Goal: Contribute content: Contribute content

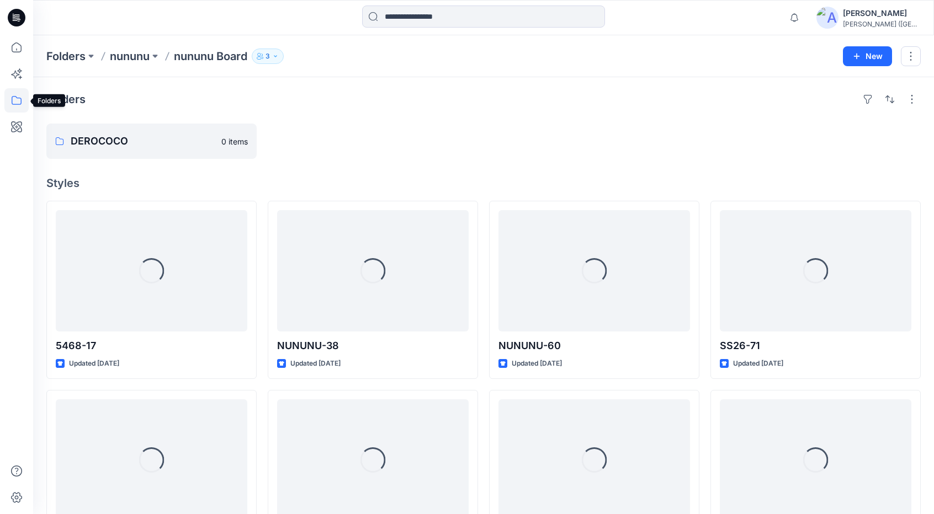
click at [15, 103] on icon at bounding box center [16, 100] width 24 height 24
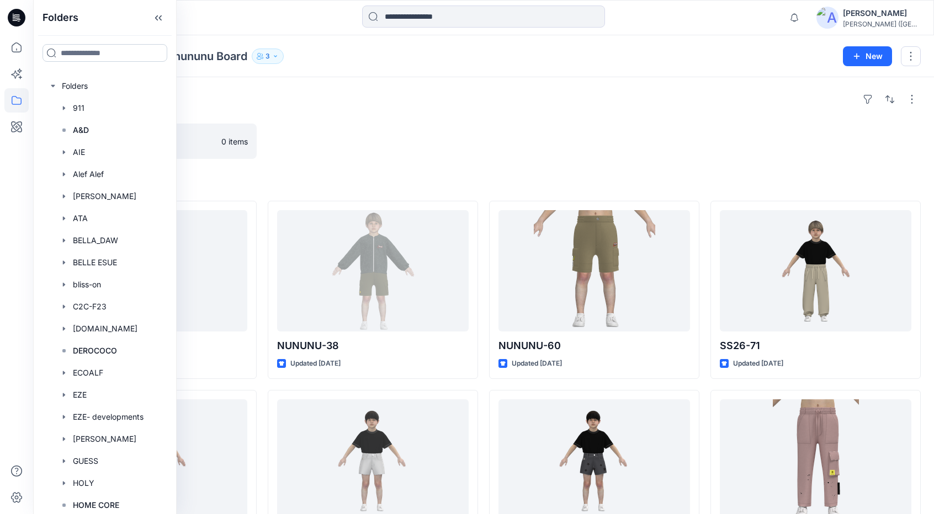
click at [77, 55] on input at bounding box center [104, 53] width 125 height 18
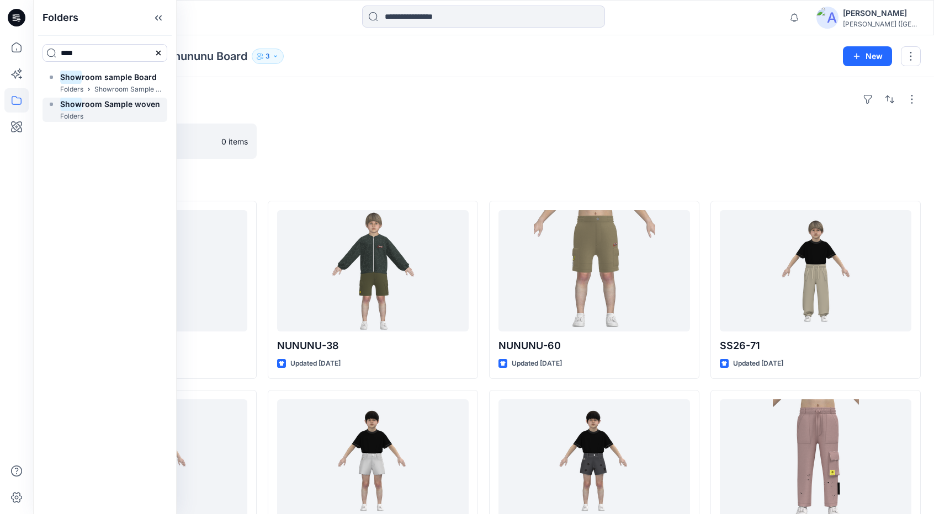
type input "****"
click at [93, 107] on span "room Sample woven" at bounding box center [121, 103] width 78 height 9
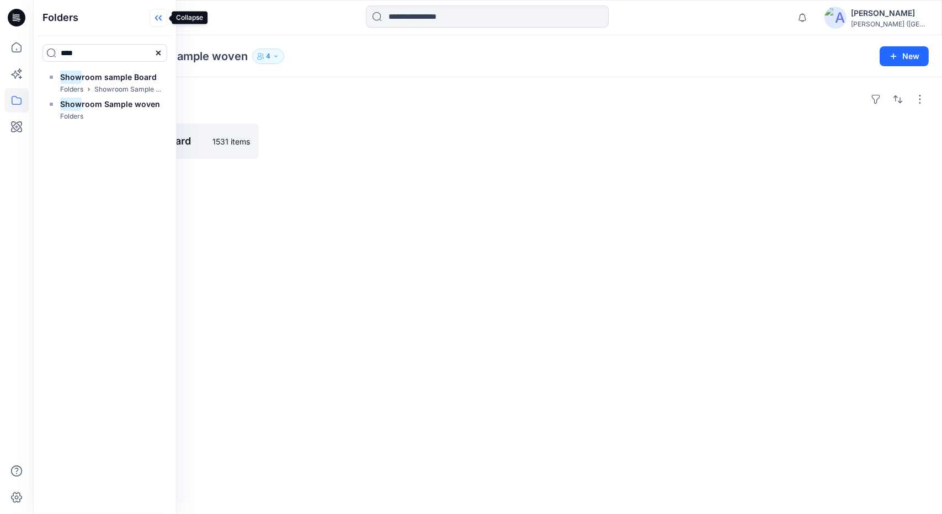
click at [160, 17] on icon at bounding box center [160, 18] width 3 height 6
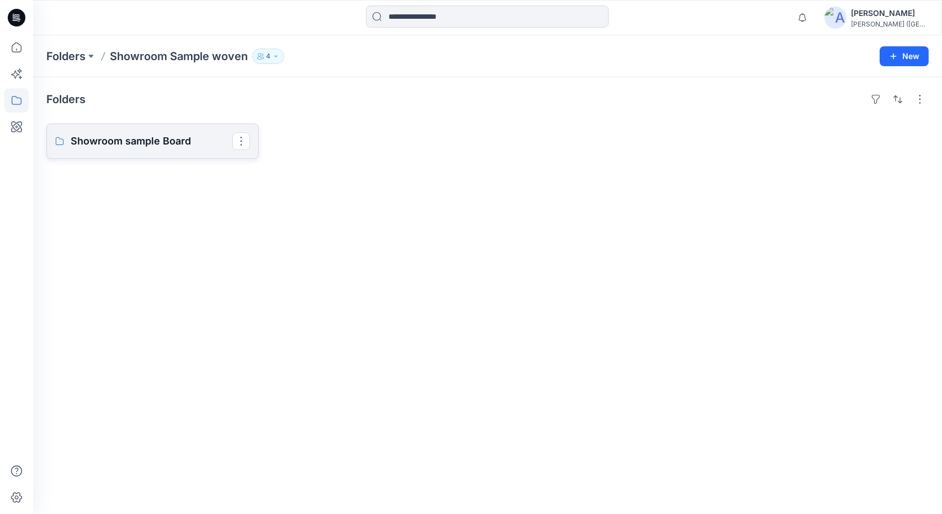
click at [123, 138] on p "Showroom sample Board" at bounding box center [152, 141] width 162 height 15
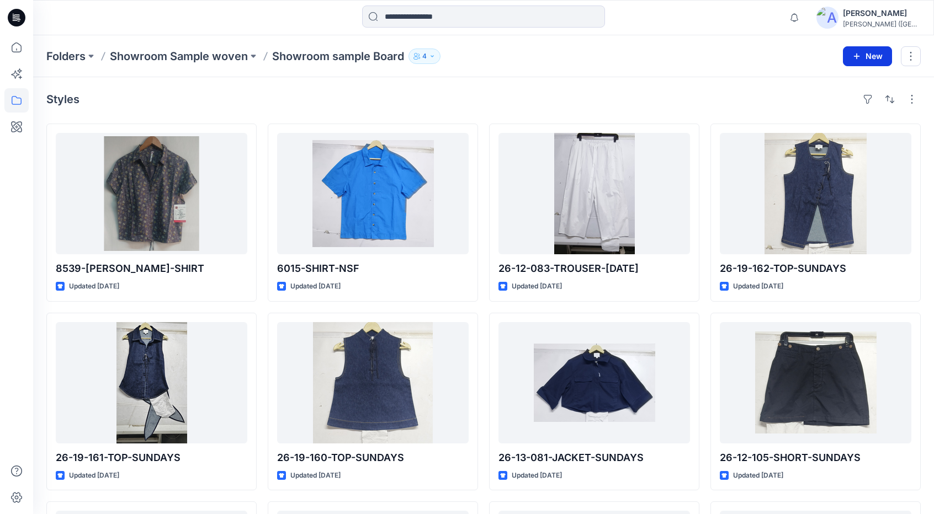
click at [871, 56] on button "New" at bounding box center [867, 56] width 49 height 20
click at [841, 84] on p "New Style" at bounding box center [833, 83] width 37 height 13
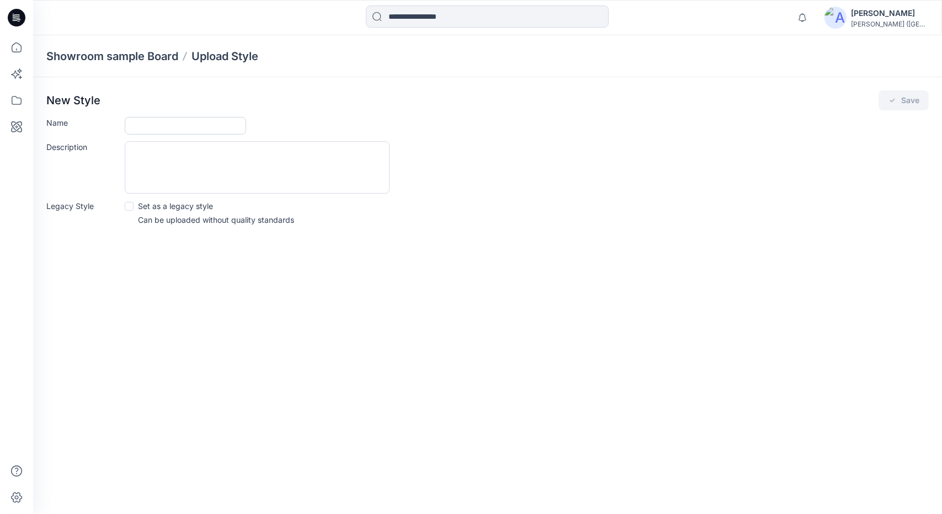
click at [146, 124] on input "Name" at bounding box center [185, 126] width 121 height 18
type input "**********"
click at [908, 98] on button "Save" at bounding box center [904, 101] width 50 height 20
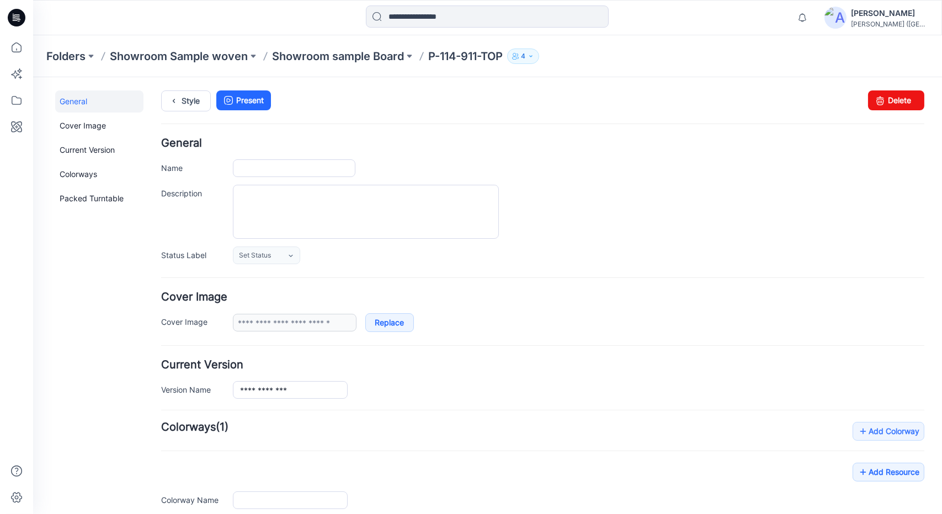
type input "**********"
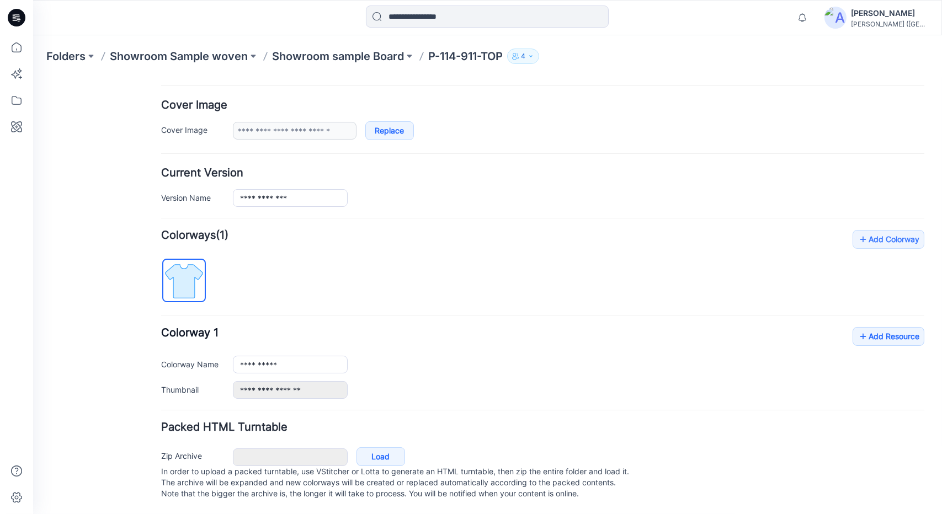
scroll to position [202, 0]
click at [865, 327] on link "Add Resource" at bounding box center [889, 336] width 72 height 19
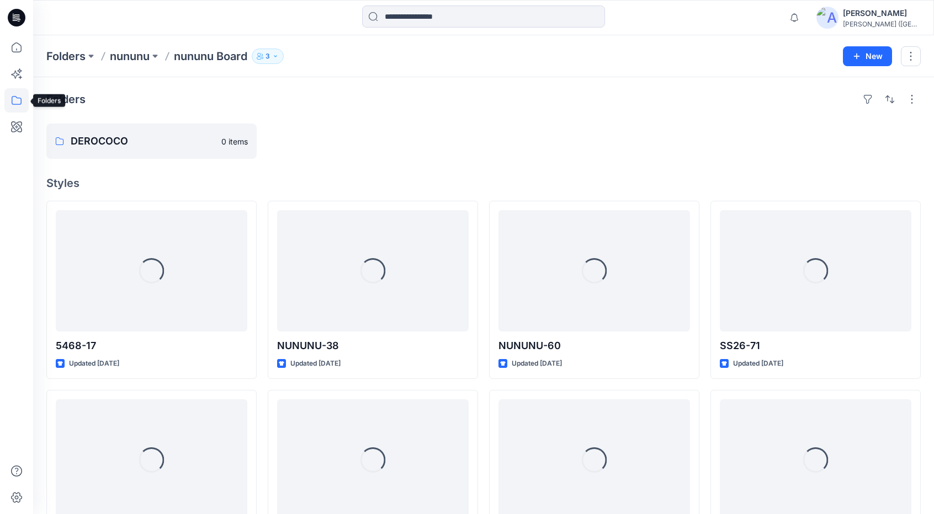
click at [17, 98] on icon at bounding box center [16, 100] width 24 height 24
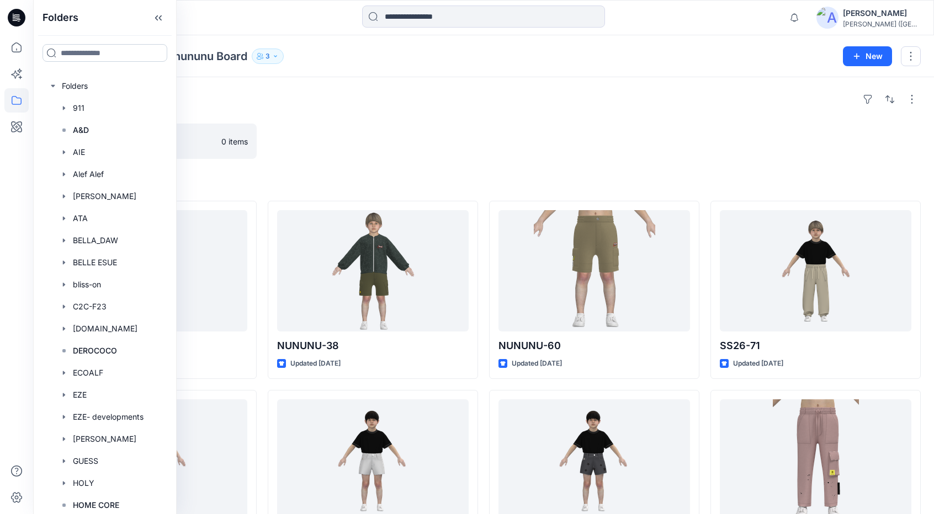
click at [96, 52] on input at bounding box center [104, 53] width 125 height 18
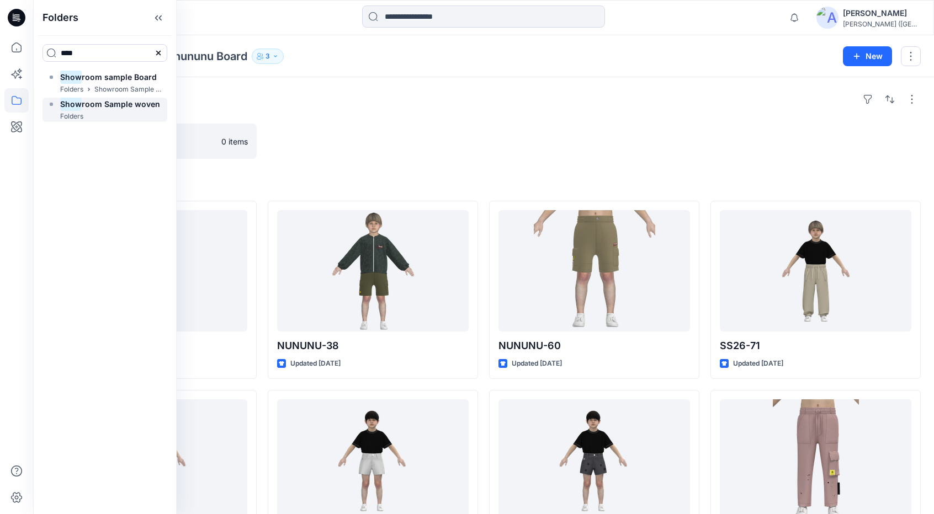
type input "****"
click at [77, 103] on mark "Show" at bounding box center [71, 104] width 22 height 15
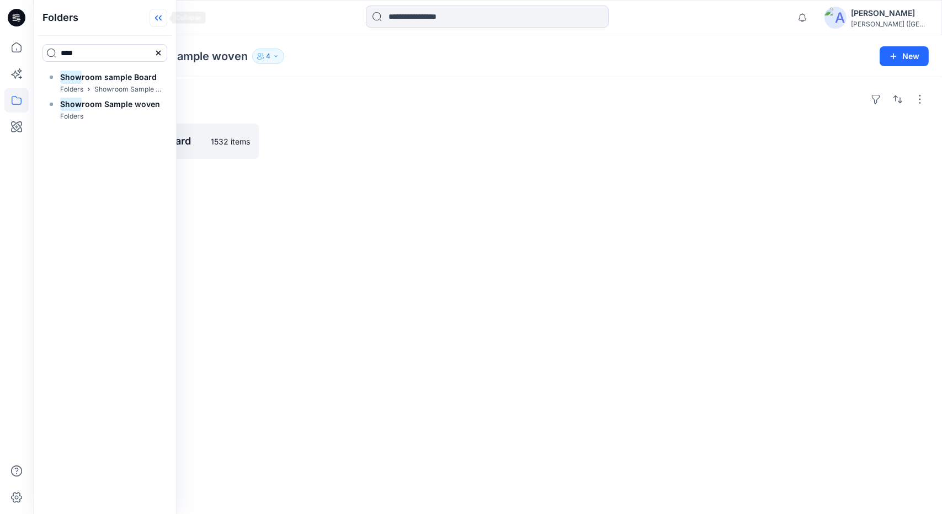
click at [162, 18] on icon at bounding box center [159, 18] width 18 height 18
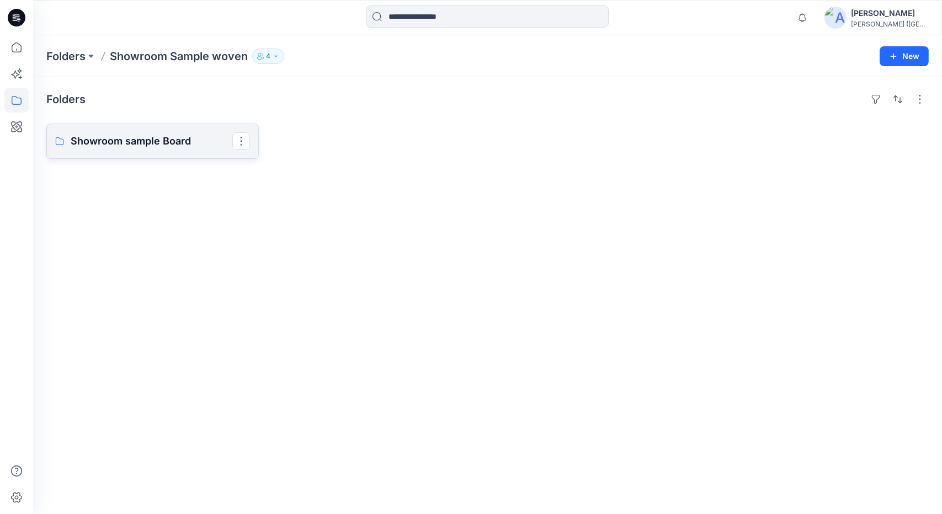
click at [155, 146] on p "Showroom sample Board" at bounding box center [152, 141] width 162 height 15
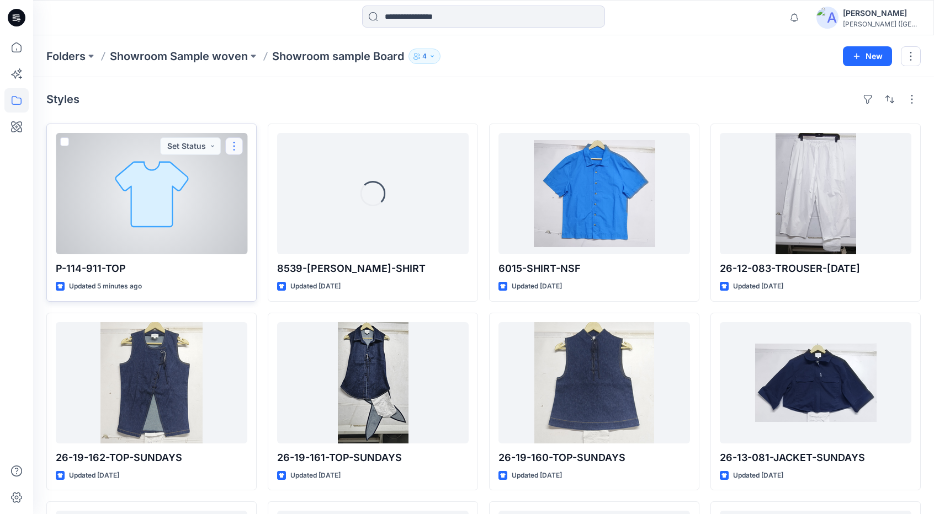
click at [236, 142] on button "button" at bounding box center [234, 146] width 18 height 18
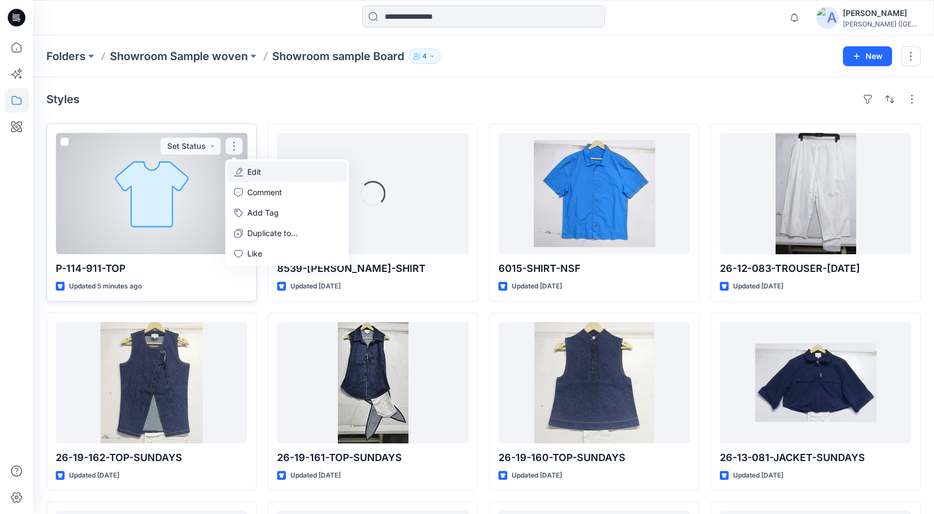
click at [267, 176] on button "Edit" at bounding box center [286, 172] width 119 height 20
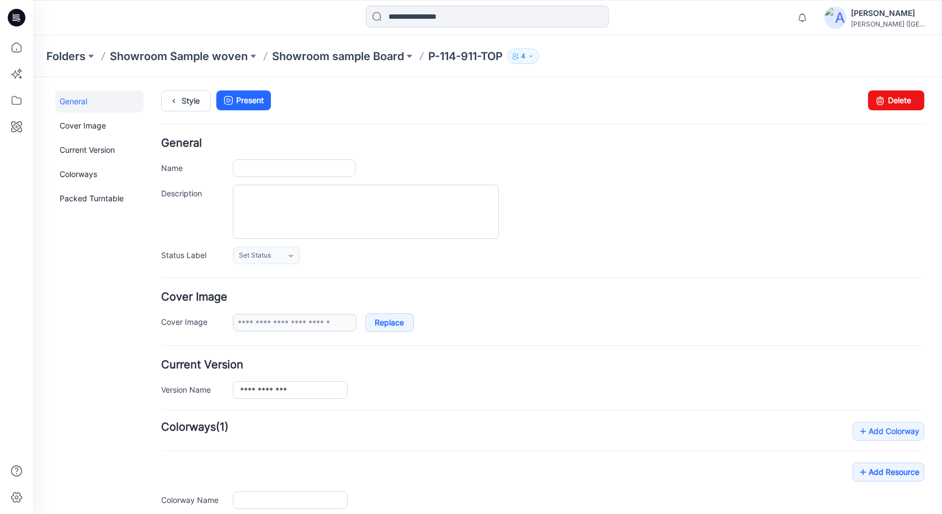
type input "**********"
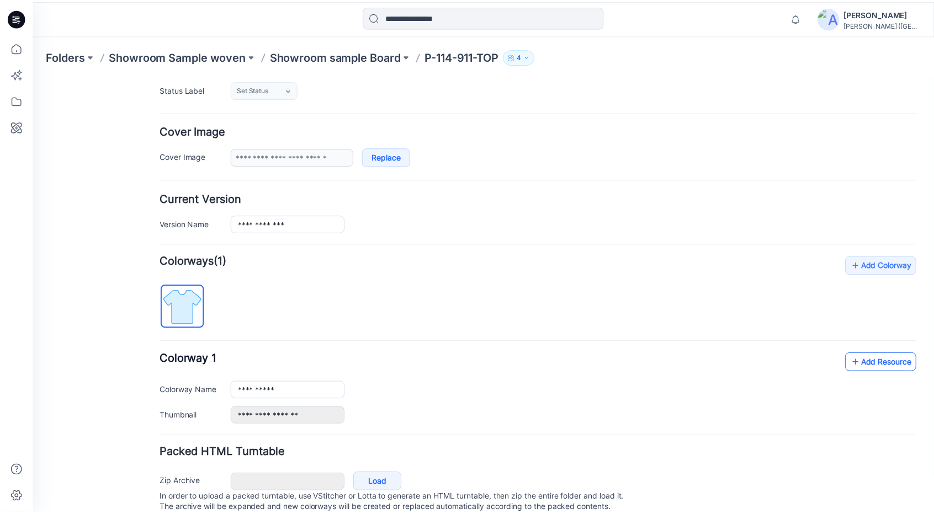
scroll to position [202, 0]
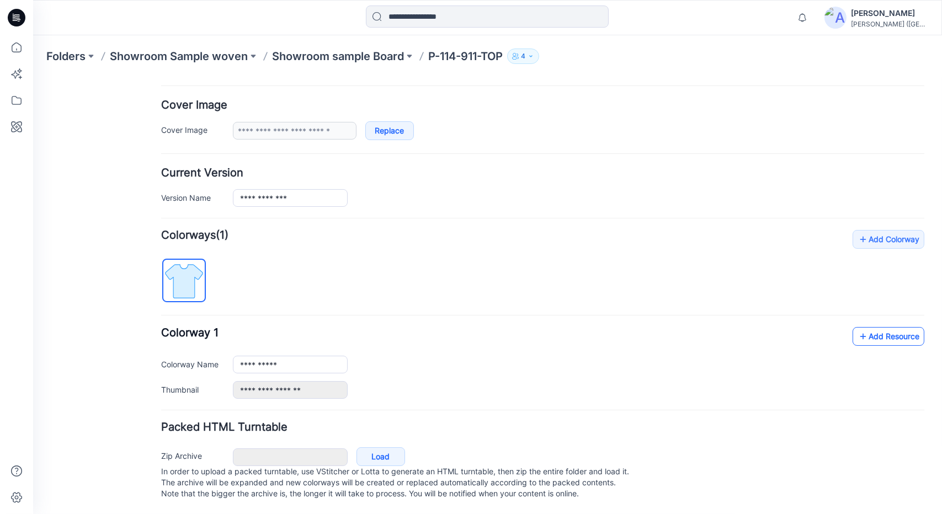
click at [884, 327] on link "Add Resource" at bounding box center [889, 336] width 72 height 19
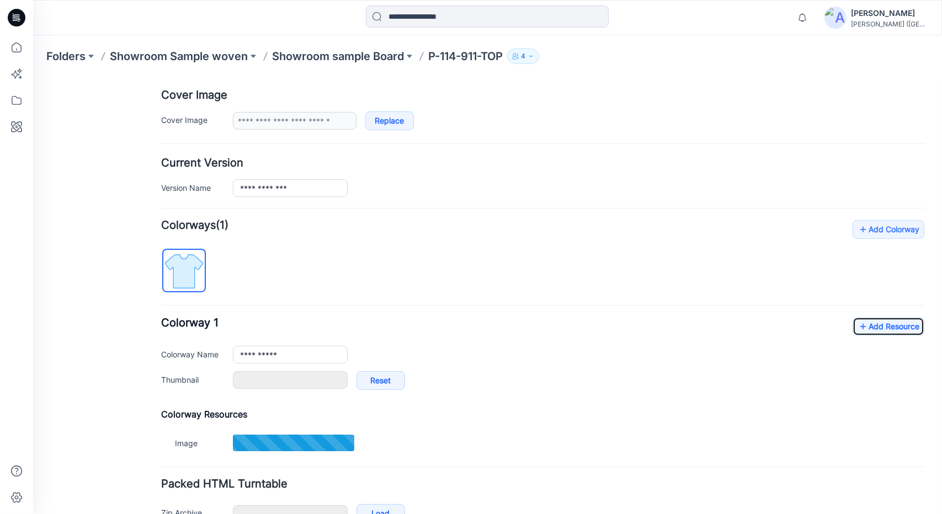
type input "**********"
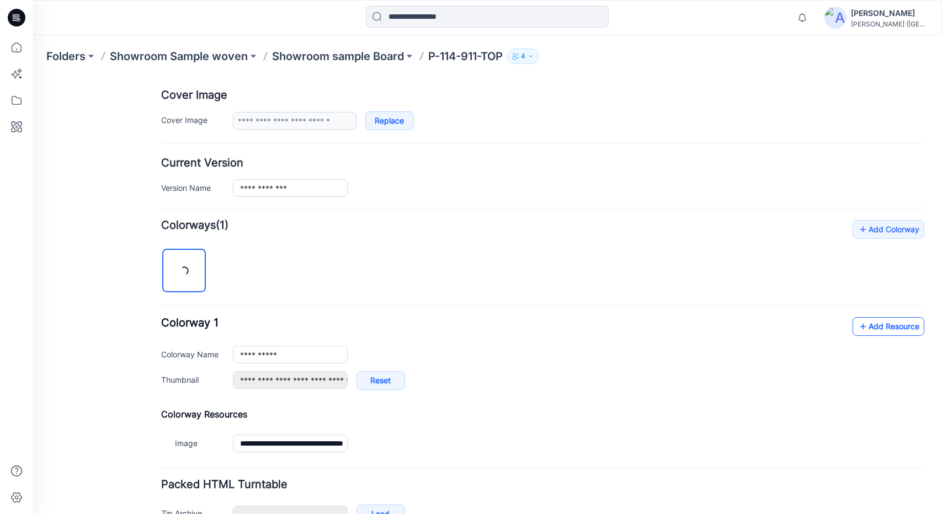
click at [865, 326] on link "Add Resource" at bounding box center [889, 326] width 72 height 19
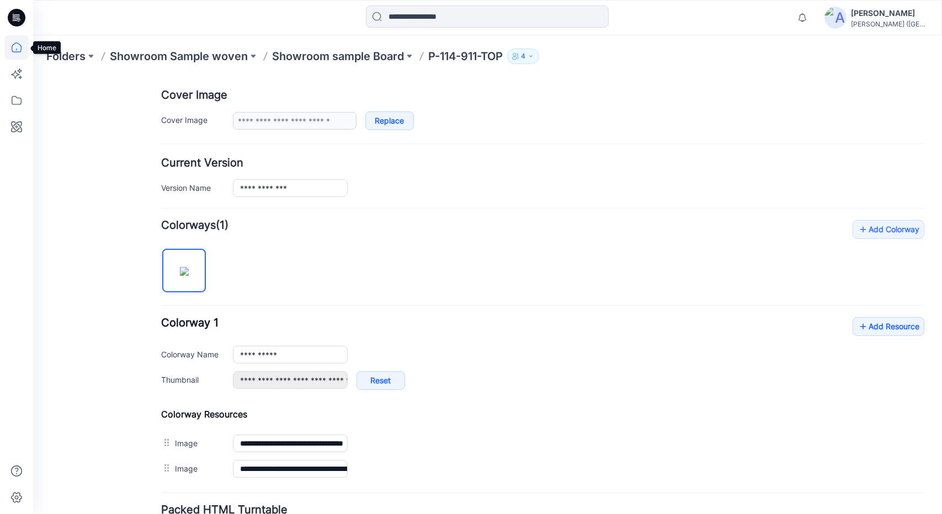
click at [16, 49] on icon at bounding box center [16, 47] width 24 height 24
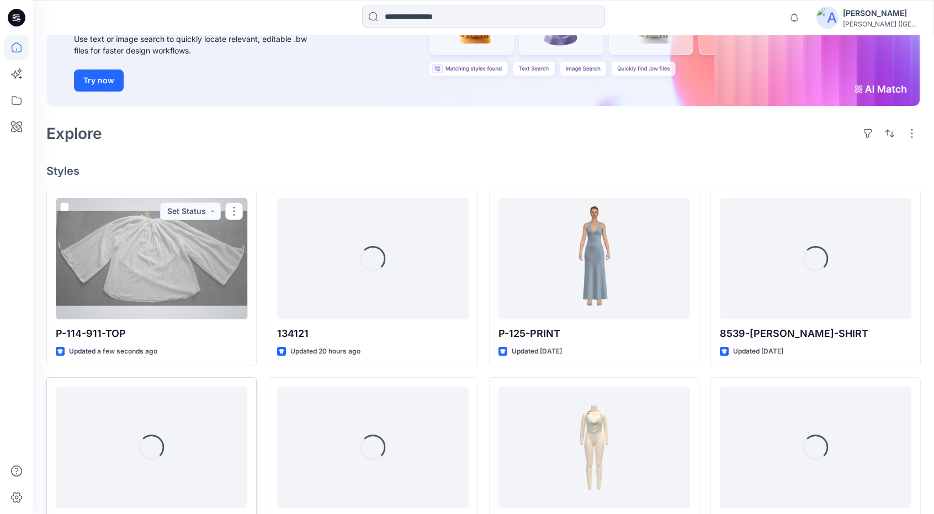
scroll to position [166, 0]
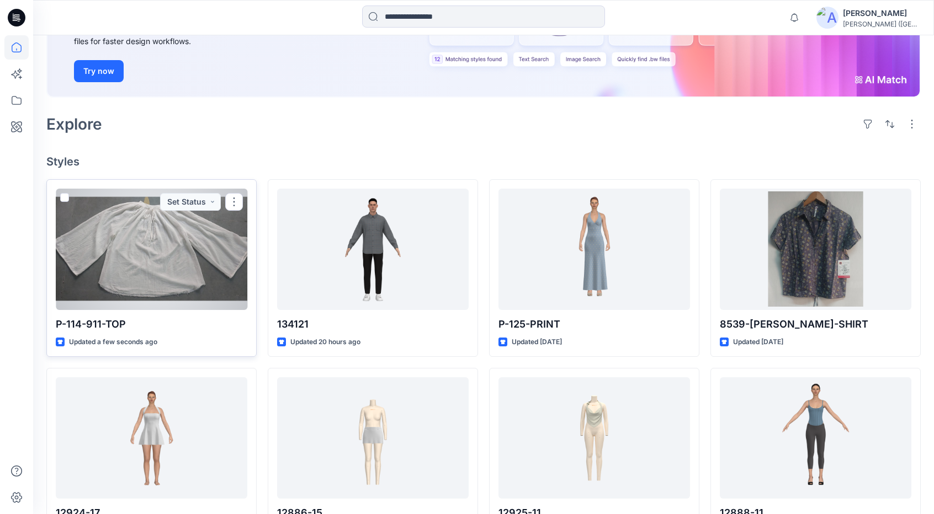
click at [159, 237] on div at bounding box center [152, 249] width 192 height 121
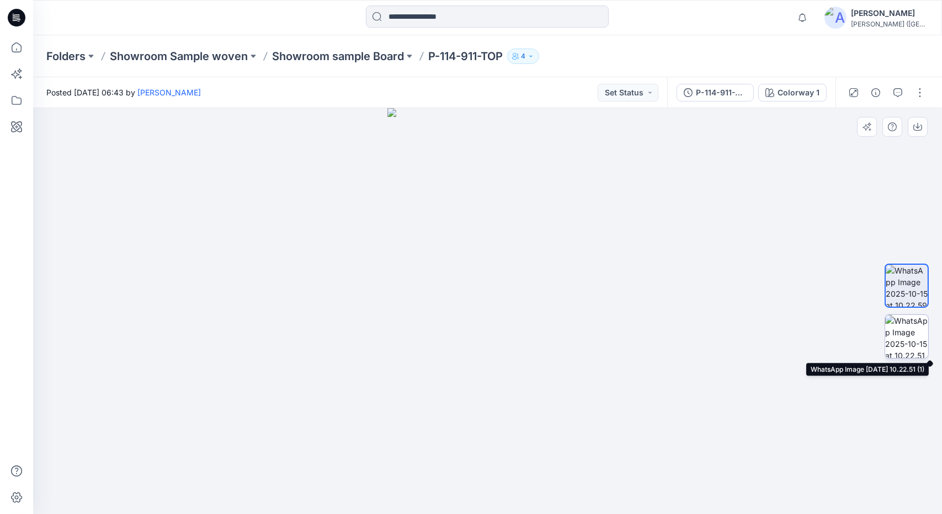
click at [903, 337] on img at bounding box center [906, 336] width 43 height 43
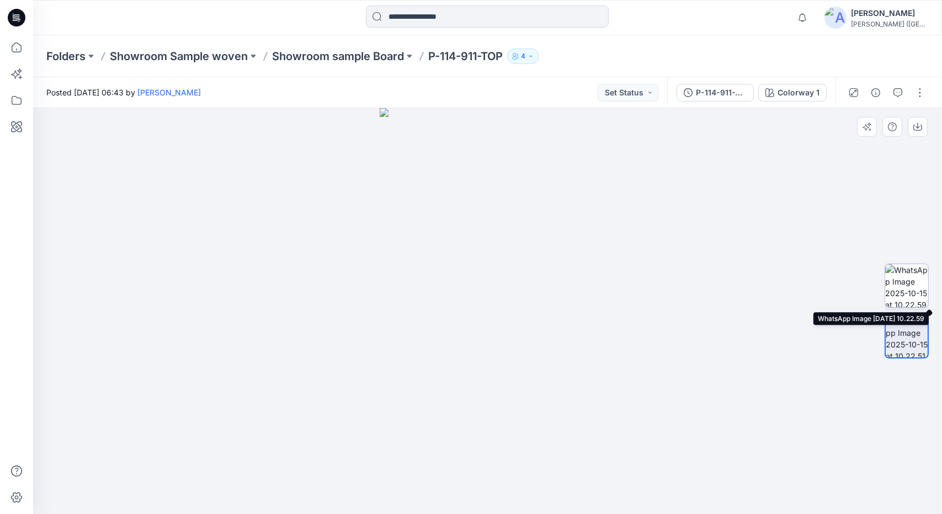
click at [906, 283] on img at bounding box center [906, 285] width 43 height 43
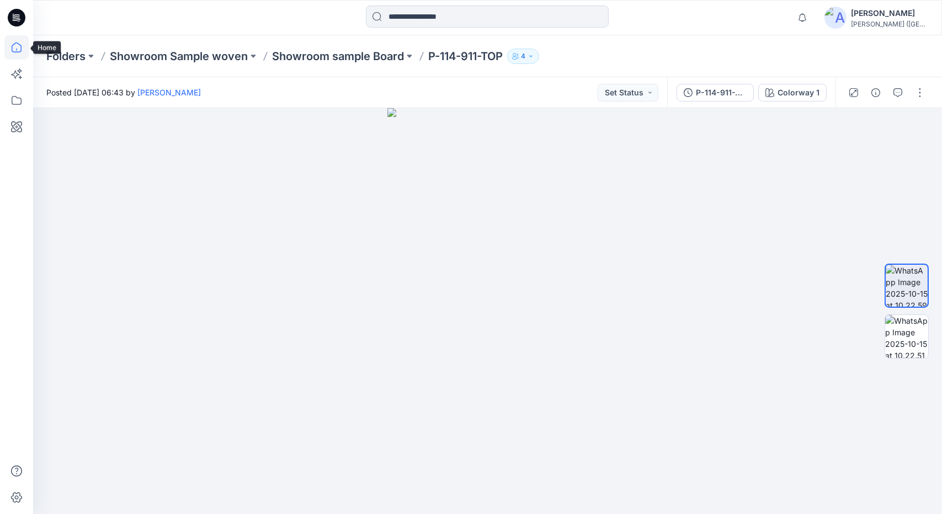
click at [14, 50] on icon at bounding box center [16, 47] width 24 height 24
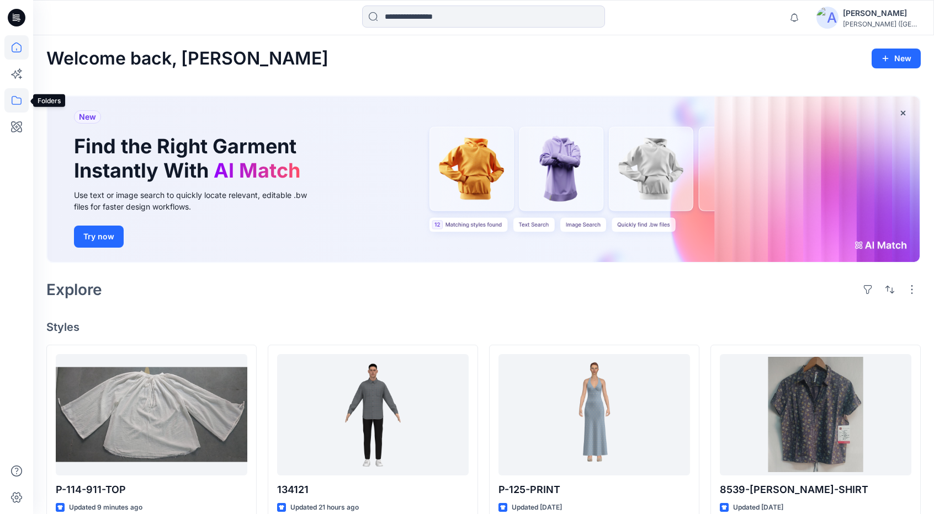
click at [21, 96] on icon at bounding box center [16, 100] width 24 height 24
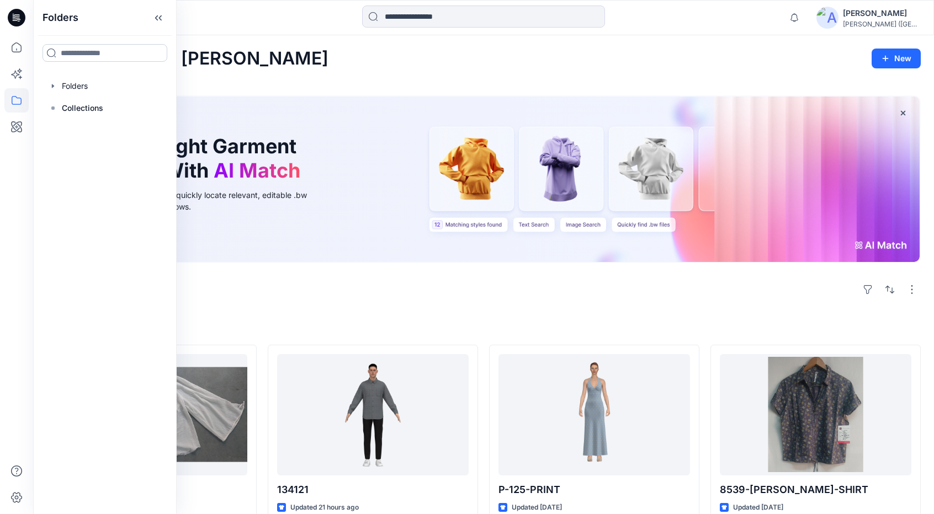
click at [87, 54] on input at bounding box center [104, 53] width 125 height 18
type input "****"
click at [82, 105] on span "room Sample woven" at bounding box center [121, 103] width 78 height 9
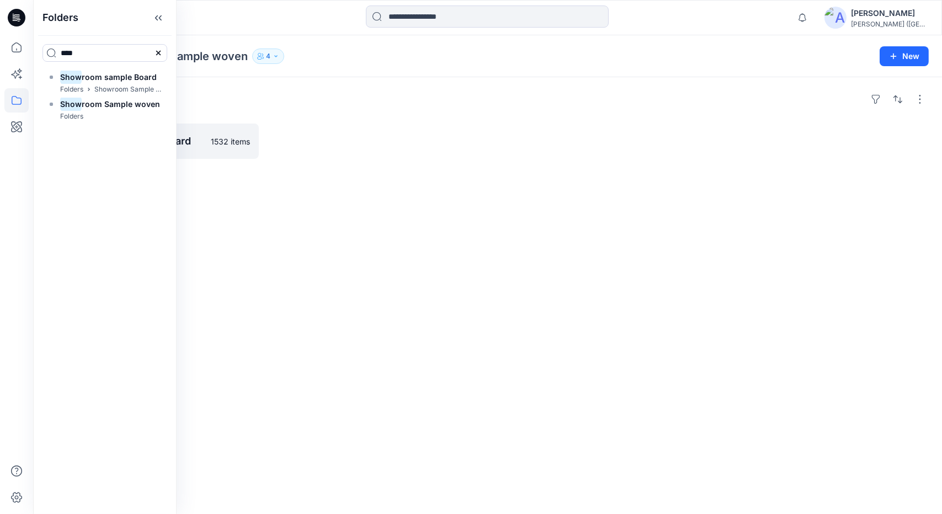
click at [348, 134] on div at bounding box center [376, 141] width 212 height 35
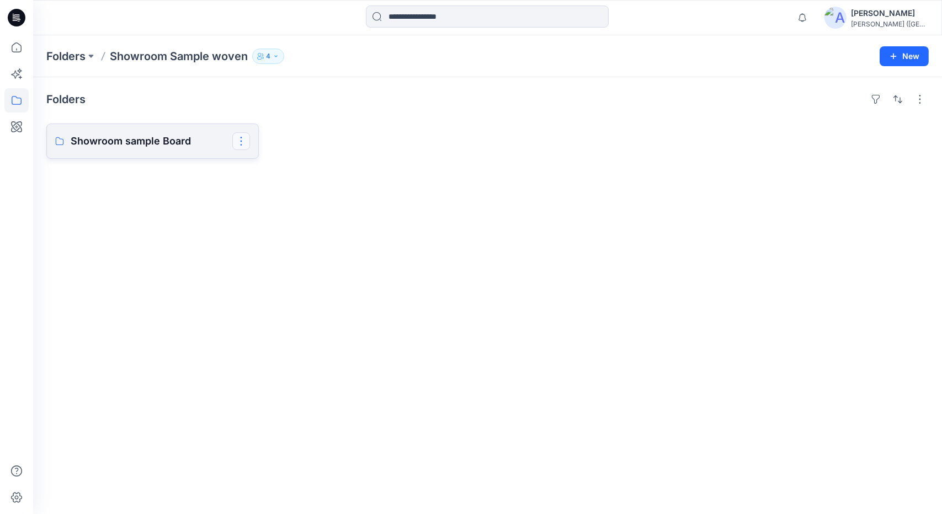
click at [238, 141] on button "button" at bounding box center [241, 141] width 18 height 18
click at [247, 270] on div "Folders Showroom sample Board Edit Delete Folder" at bounding box center [487, 295] width 909 height 437
click at [168, 142] on p "Showroom sample Board" at bounding box center [152, 141] width 162 height 15
click at [906, 56] on button "New" at bounding box center [904, 56] width 49 height 20
click at [901, 83] on button "New Style" at bounding box center [879, 84] width 95 height 22
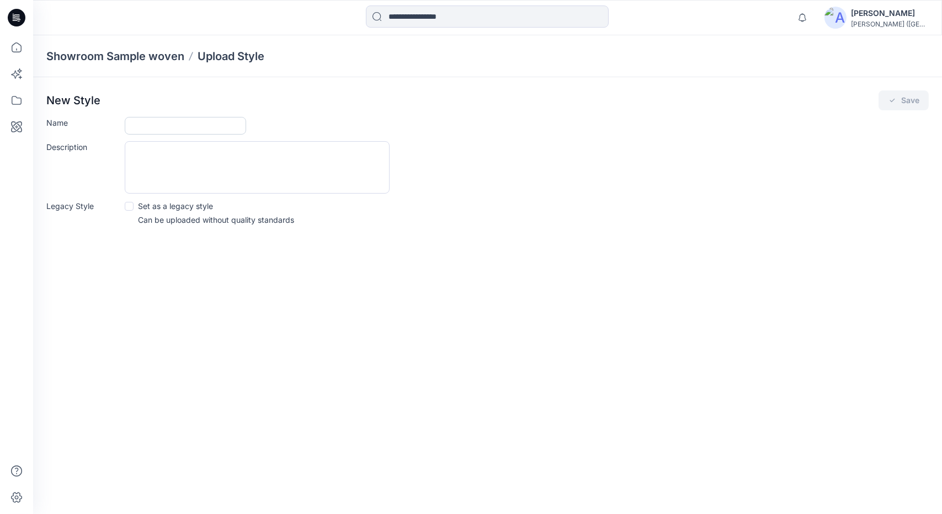
click at [194, 125] on input "Name" at bounding box center [185, 126] width 121 height 18
type input "**********"
click at [189, 156] on textarea "Description" at bounding box center [257, 167] width 265 height 52
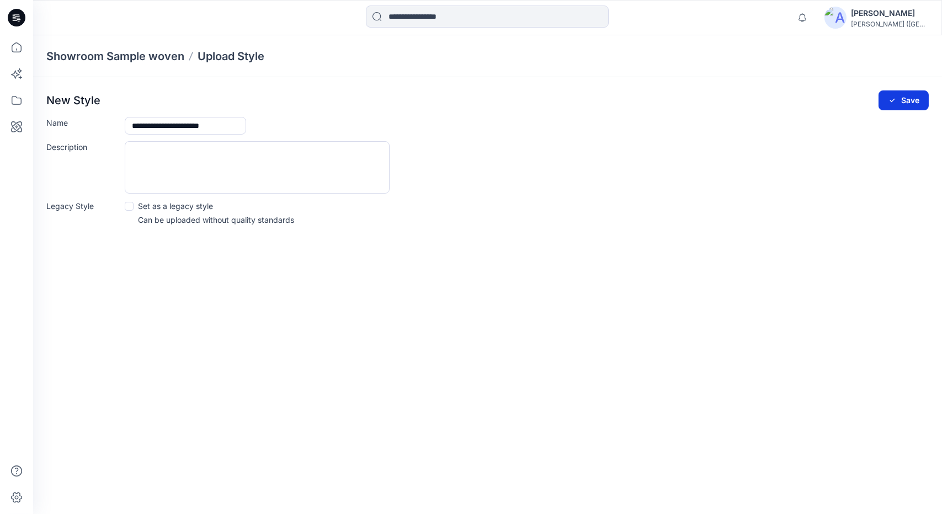
click at [920, 100] on button "Save" at bounding box center [904, 101] width 50 height 20
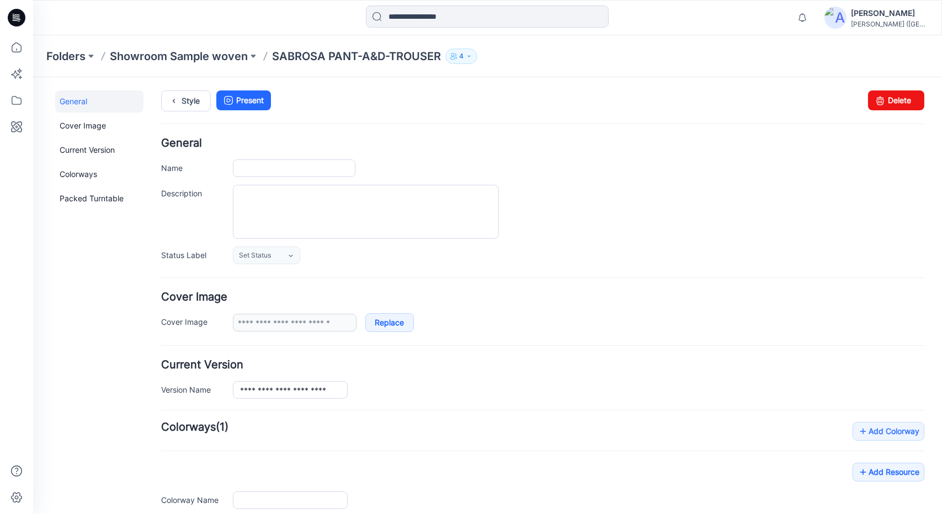
type input "**********"
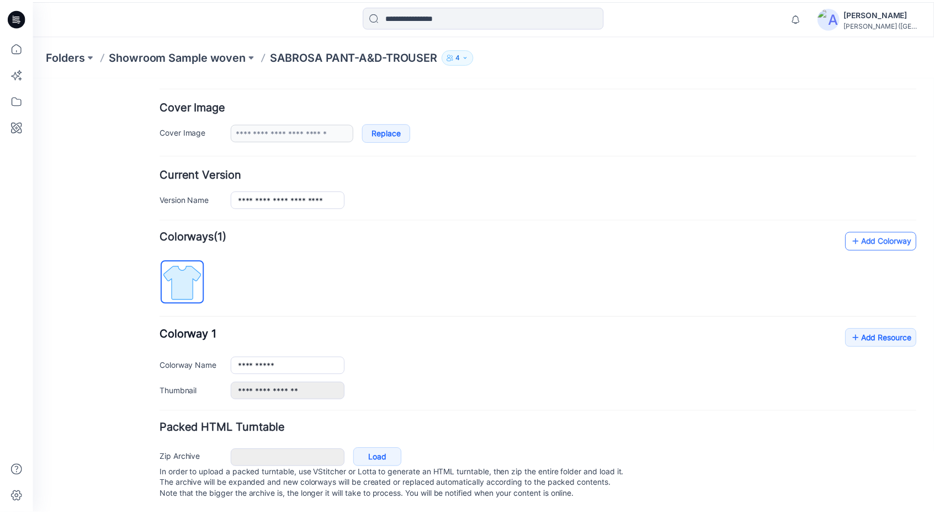
scroll to position [202, 0]
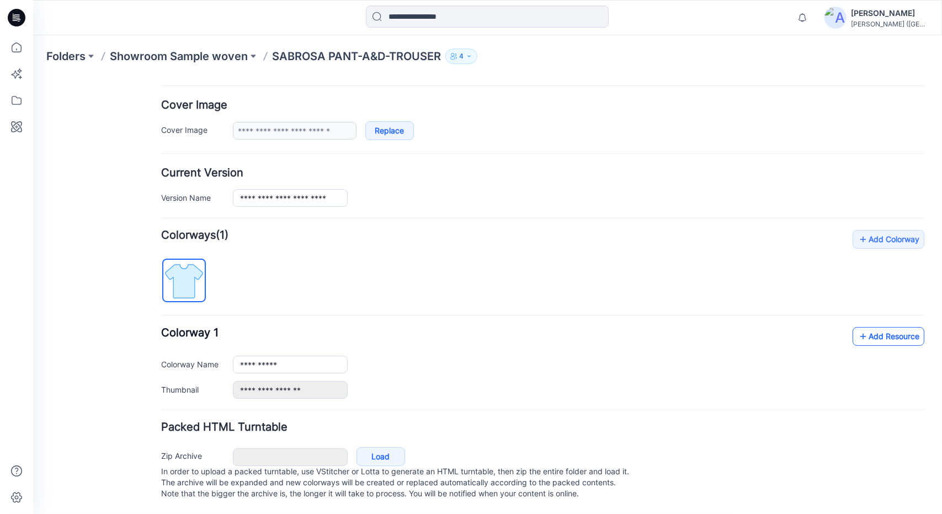
click at [879, 329] on link "Add Resource" at bounding box center [889, 336] width 72 height 19
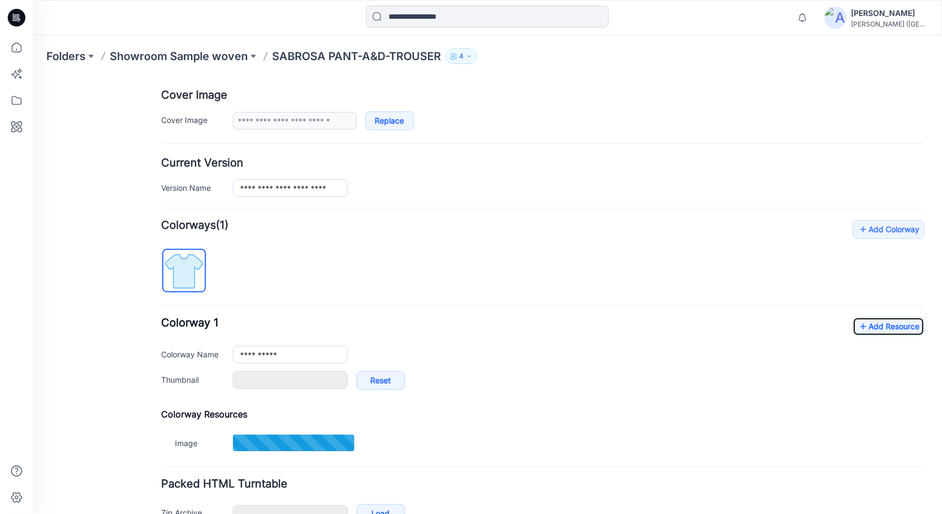
type input "**********"
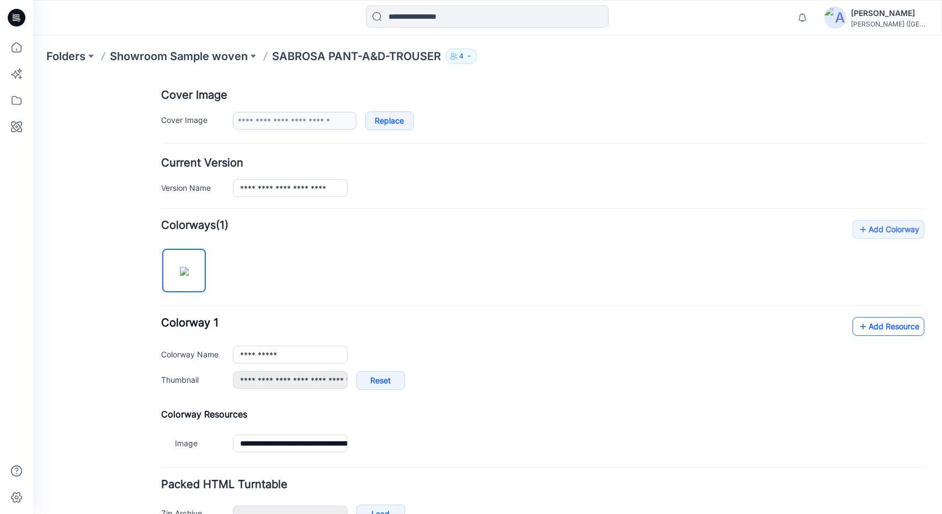
click at [900, 325] on link "Add Resource" at bounding box center [889, 326] width 72 height 19
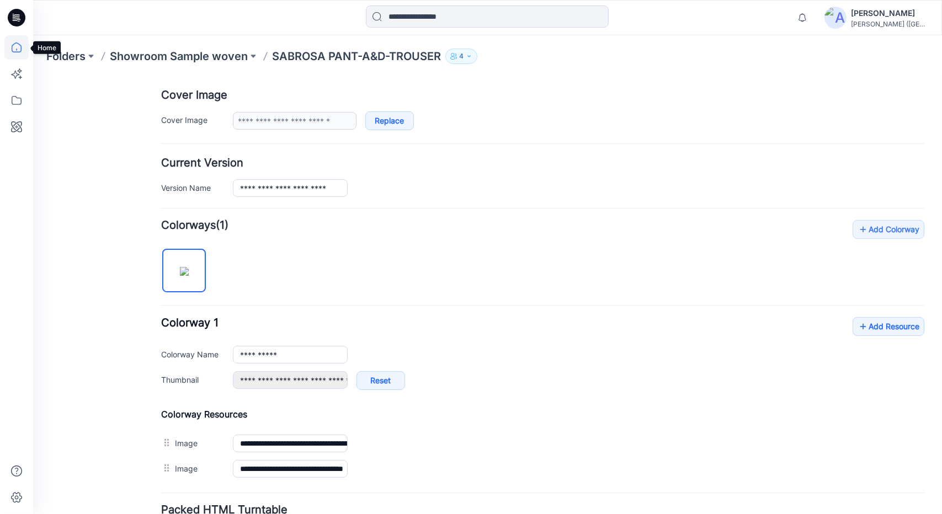
click at [11, 41] on icon at bounding box center [16, 47] width 24 height 24
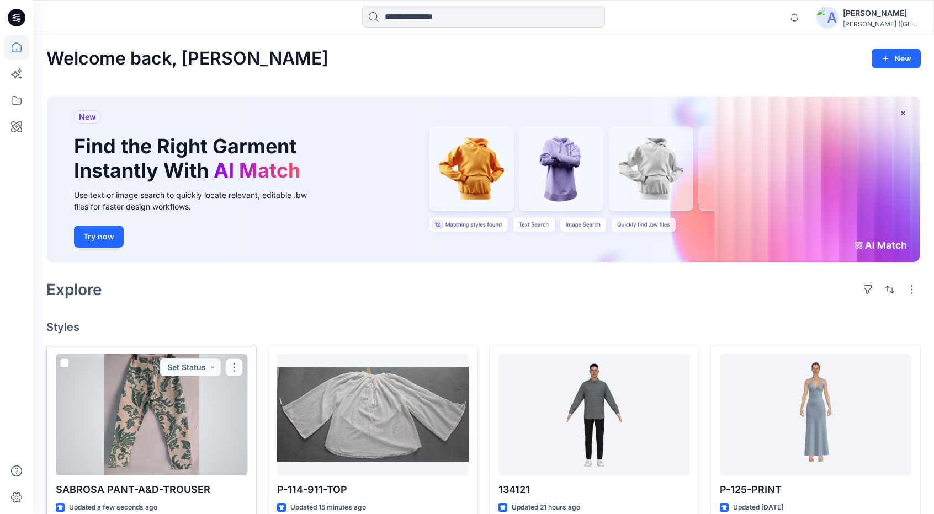
click at [146, 402] on div at bounding box center [152, 414] width 192 height 121
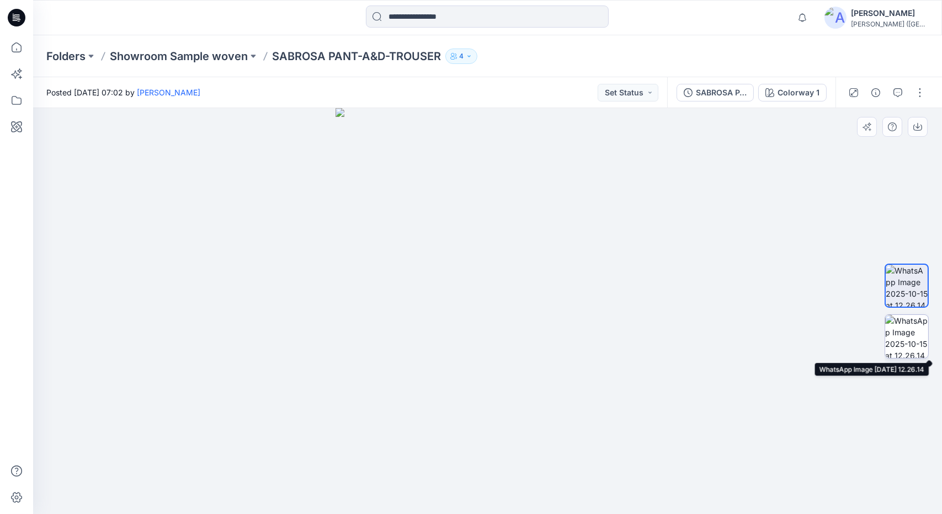
click at [901, 338] on img at bounding box center [906, 336] width 43 height 43
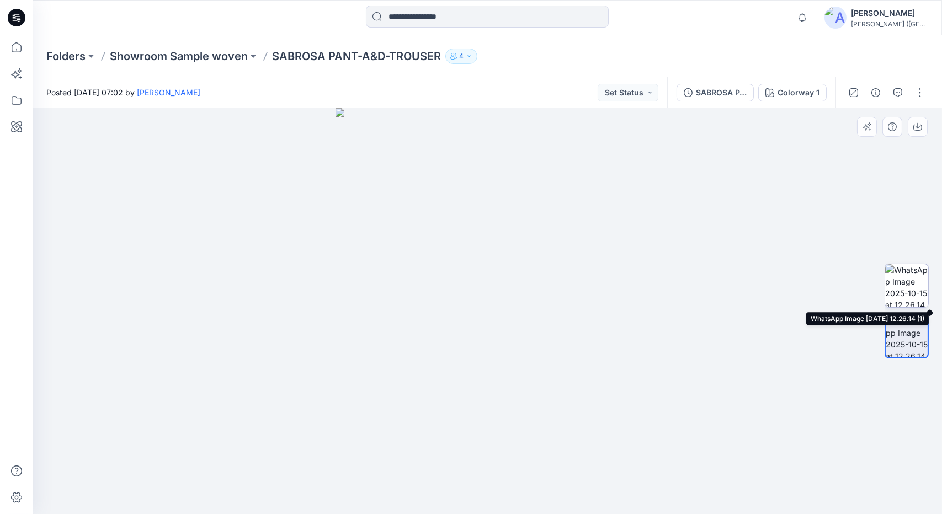
click at [920, 286] on img at bounding box center [906, 285] width 43 height 43
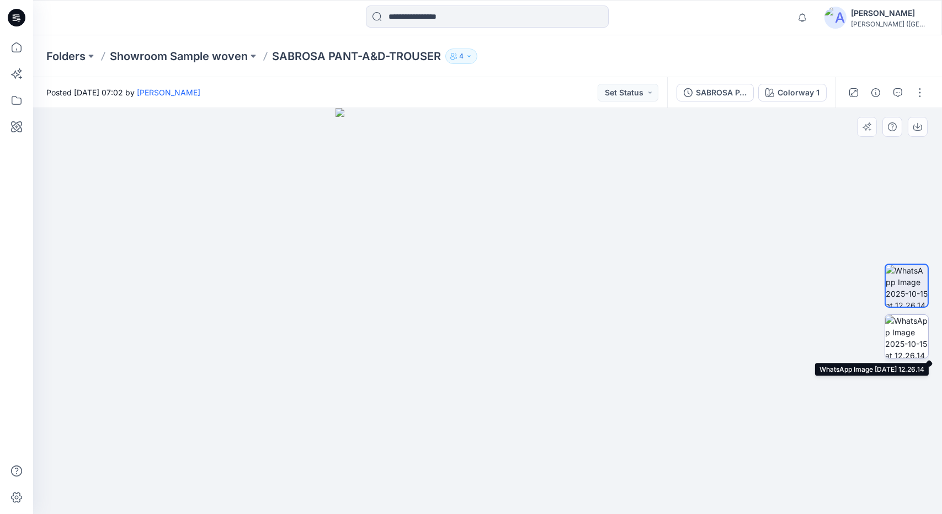
click at [910, 333] on img at bounding box center [906, 336] width 43 height 43
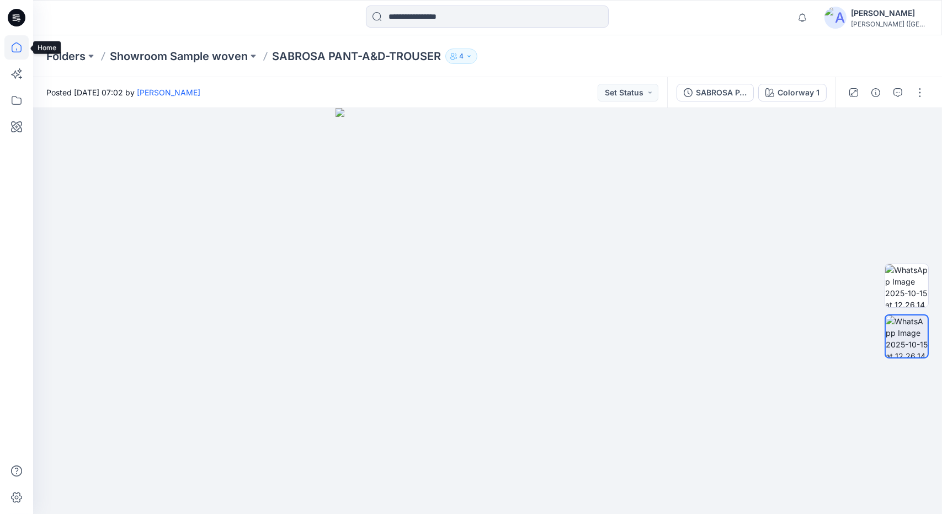
click at [13, 47] on icon at bounding box center [16, 47] width 24 height 24
